Goal: Task Accomplishment & Management: Manage account settings

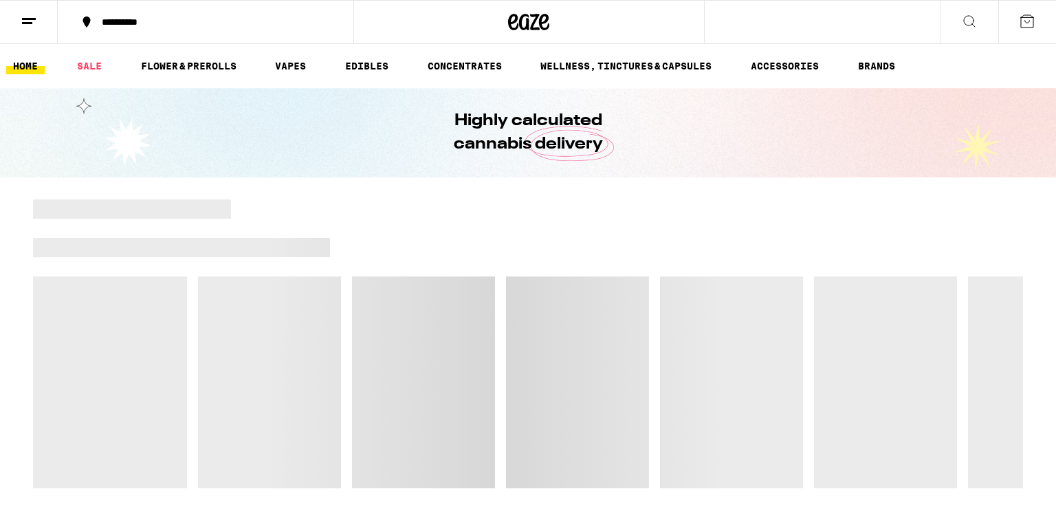
click at [32, 15] on icon at bounding box center [29, 21] width 16 height 16
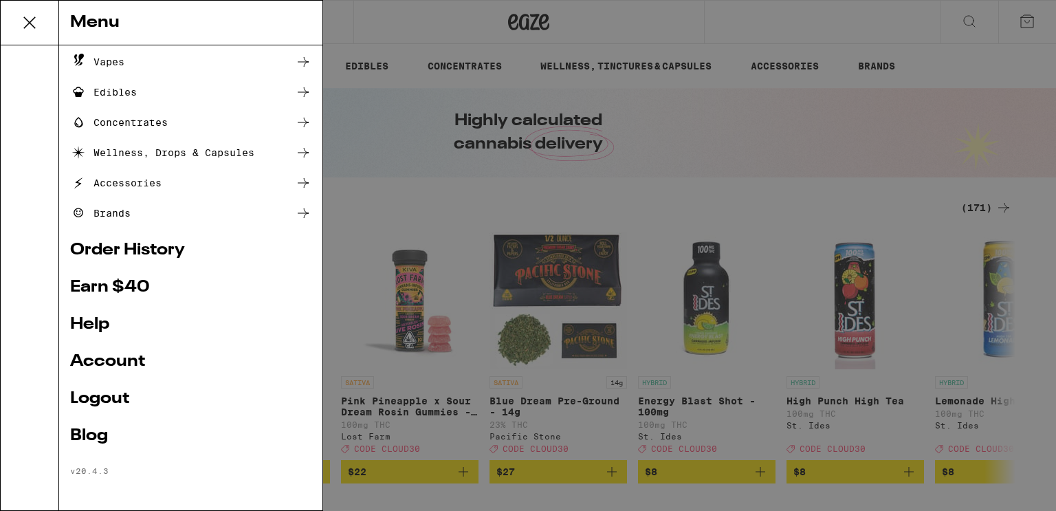
click at [111, 396] on link "Logout" at bounding box center [190, 398] width 241 height 16
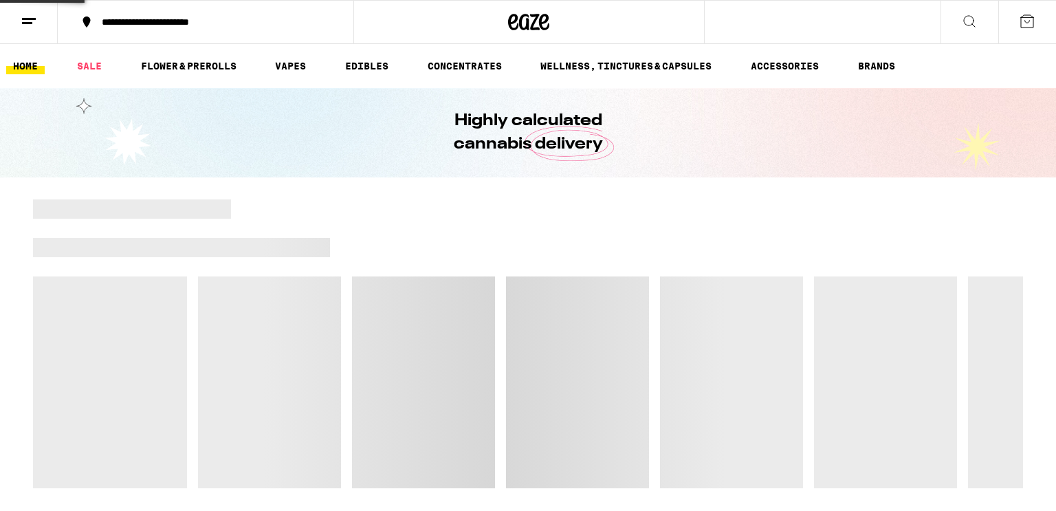
scroll to position [27, 0]
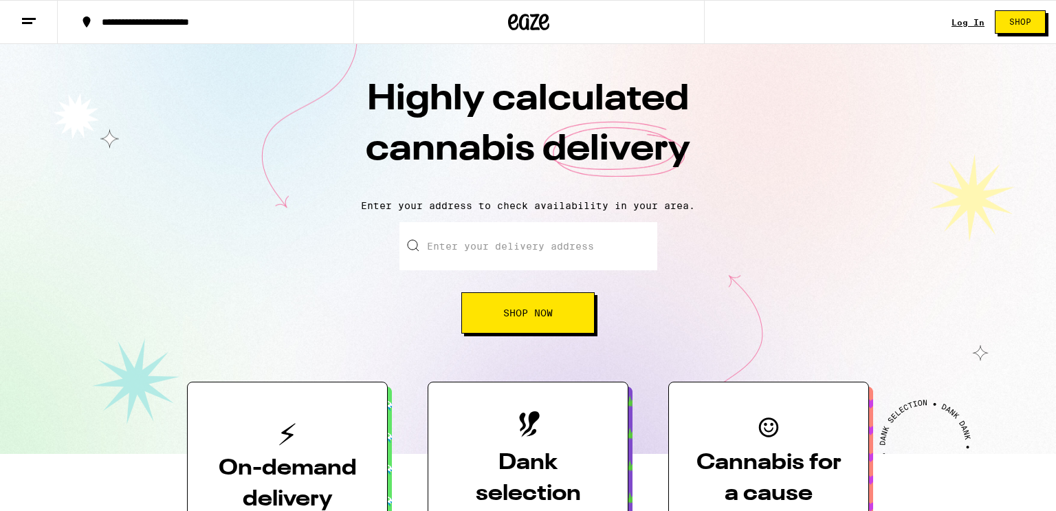
click at [962, 19] on link "Log In" at bounding box center [967, 22] width 33 height 9
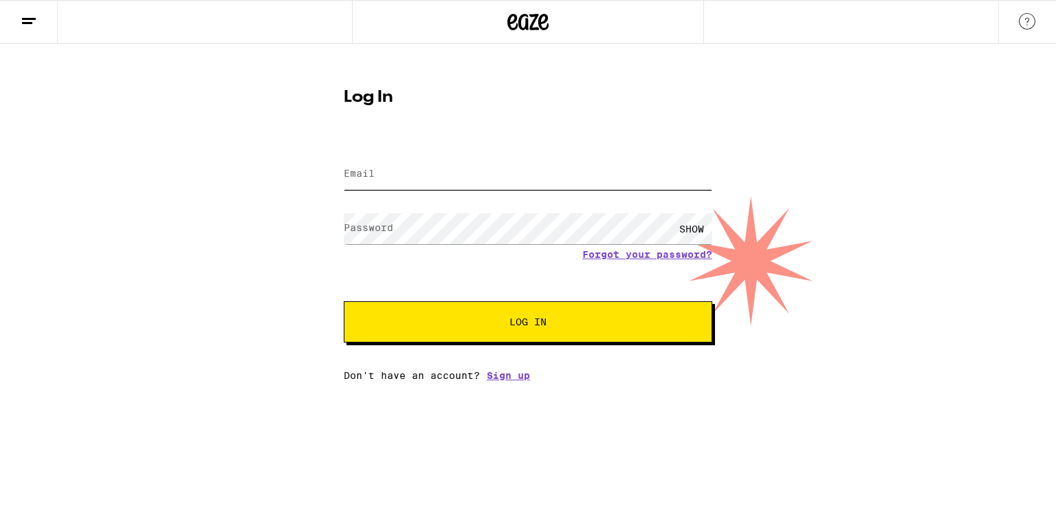
type input "[EMAIL_ADDRESS][DOMAIN_NAME]"
click at [577, 327] on span "Log In" at bounding box center [527, 322] width 257 height 10
